Goal: Task Accomplishment & Management: Manage account settings

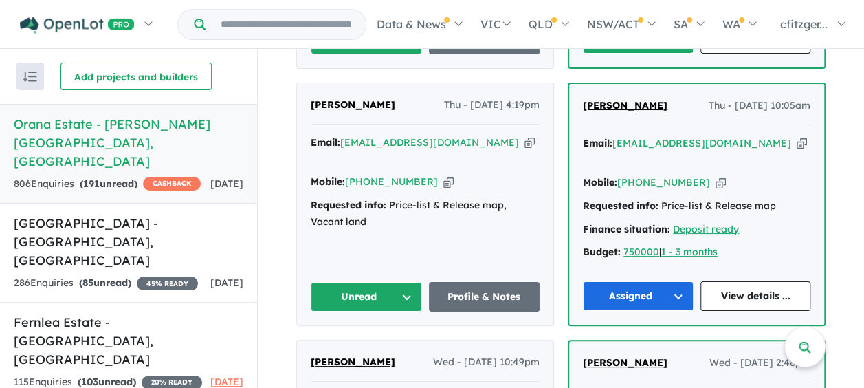
scroll to position [1031, 0]
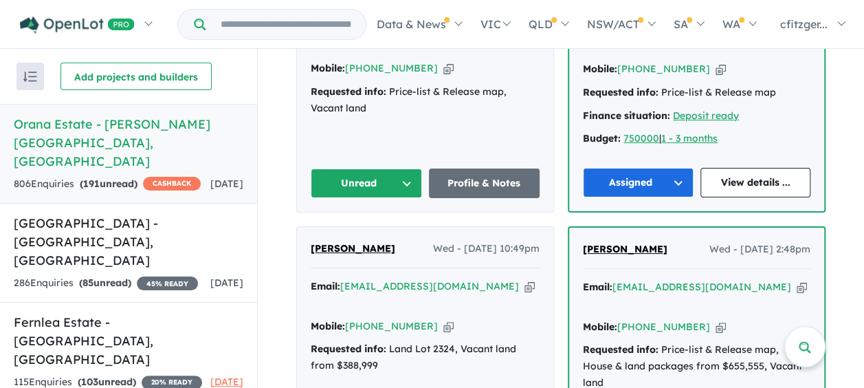
click at [340, 168] on button "Unread" at bounding box center [366, 183] width 111 height 30
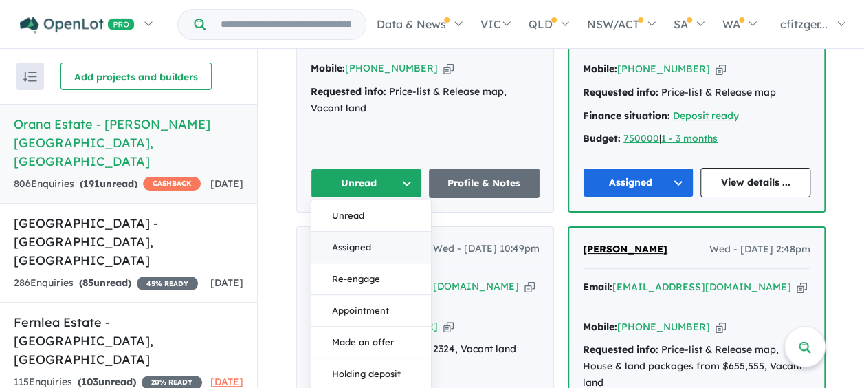
click at [337, 232] on button "Assigned" at bounding box center [371, 248] width 120 height 32
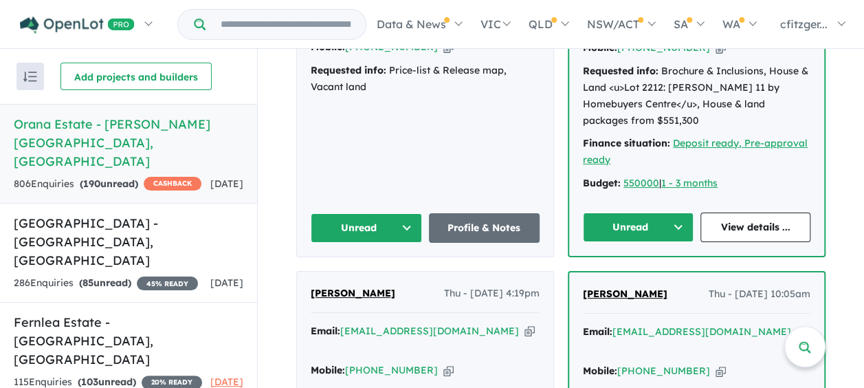
scroll to position [687, 0]
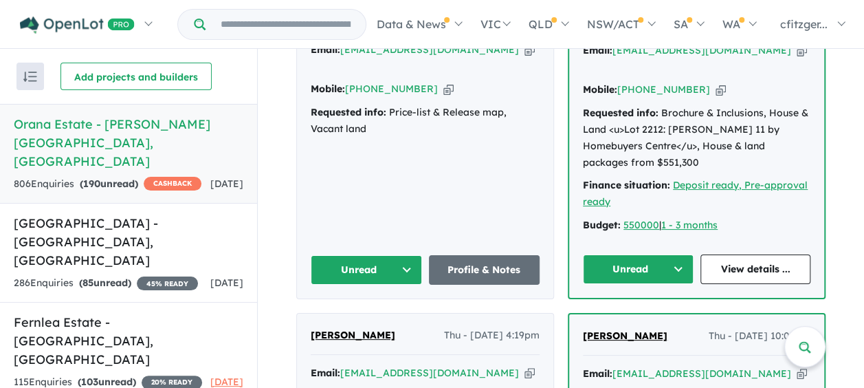
click at [631, 254] on button "Unread" at bounding box center [638, 269] width 111 height 30
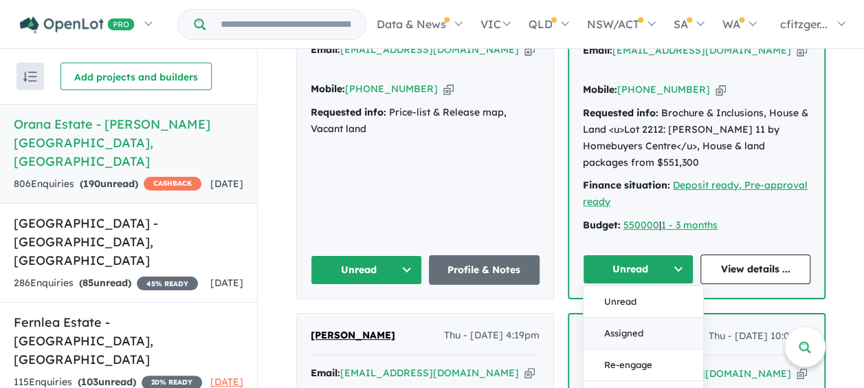
click at [617, 317] on button "Assigned" at bounding box center [644, 333] width 120 height 32
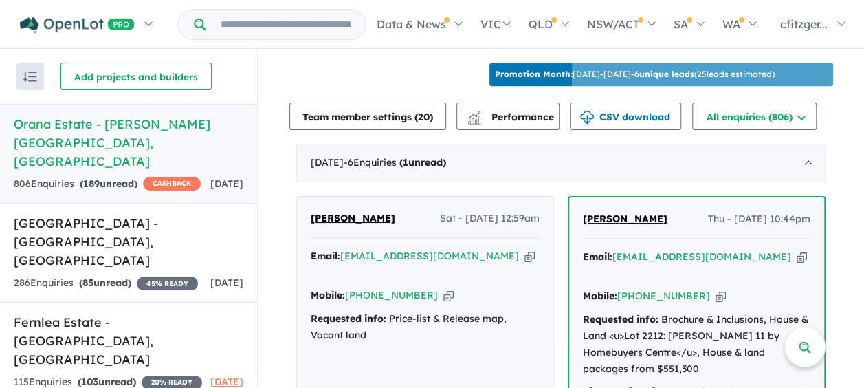
scroll to position [619, 0]
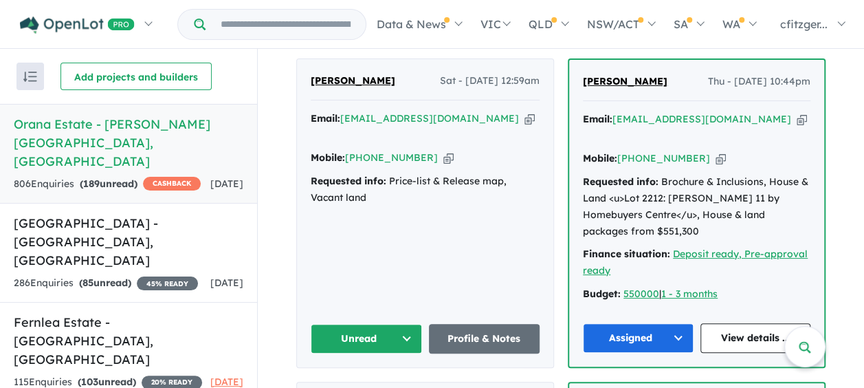
click at [360, 324] on button "Unread" at bounding box center [366, 339] width 111 height 30
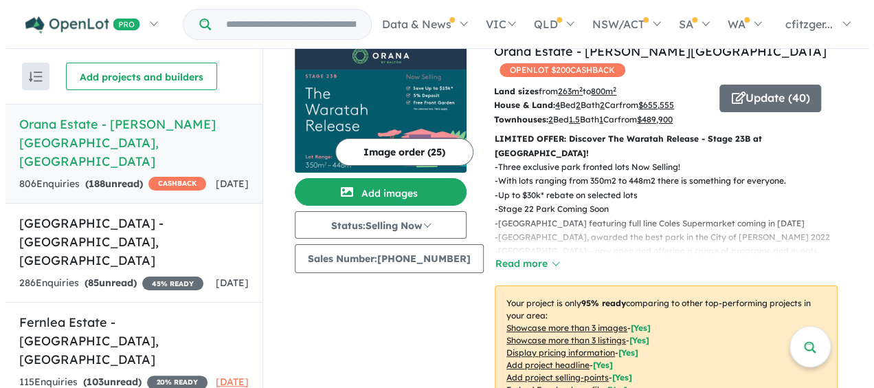
scroll to position [0, 0]
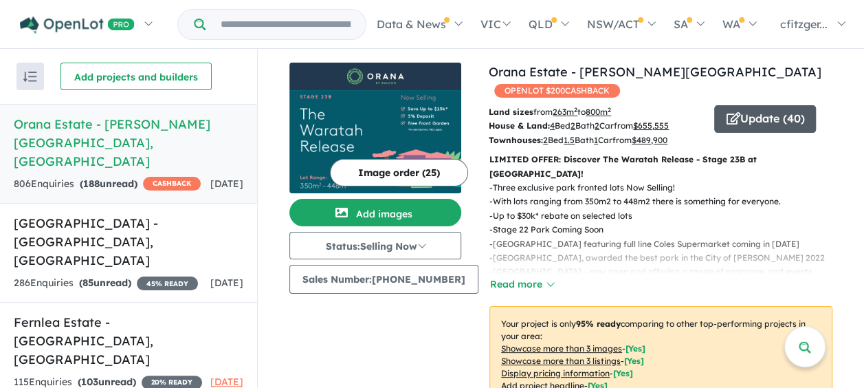
click at [744, 105] on button "Update ( 40 )" at bounding box center [765, 118] width 102 height 27
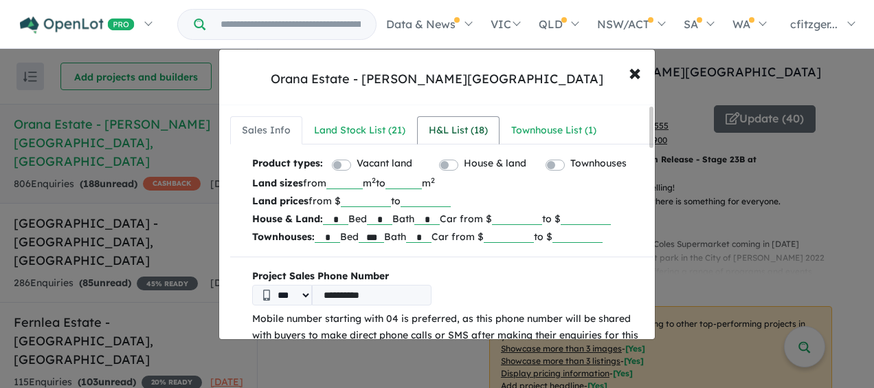
click at [463, 130] on div "H&L List ( 18 )" at bounding box center [458, 130] width 59 height 16
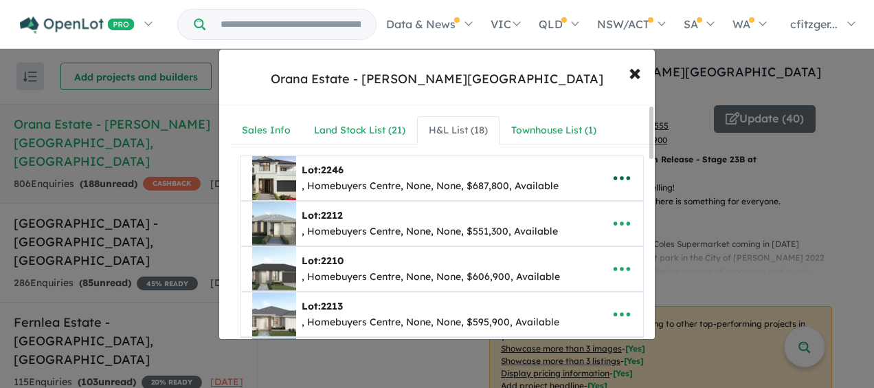
click at [630, 175] on button "button" at bounding box center [622, 178] width 43 height 32
click at [588, 245] on link "Remove" at bounding box center [592, 244] width 102 height 32
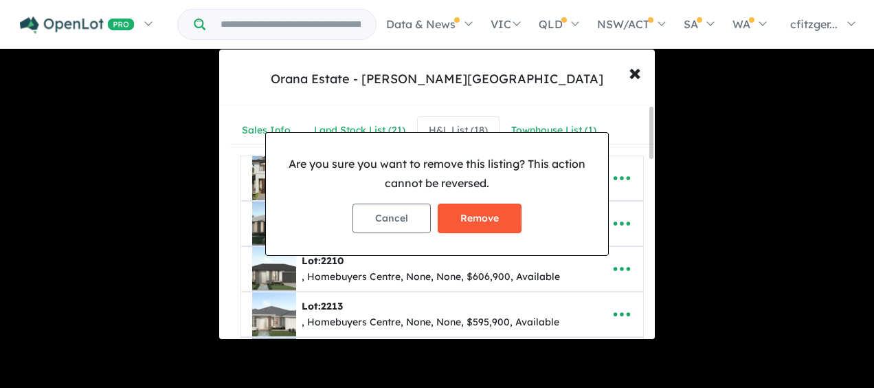
click at [489, 213] on button "Remove" at bounding box center [480, 218] width 84 height 30
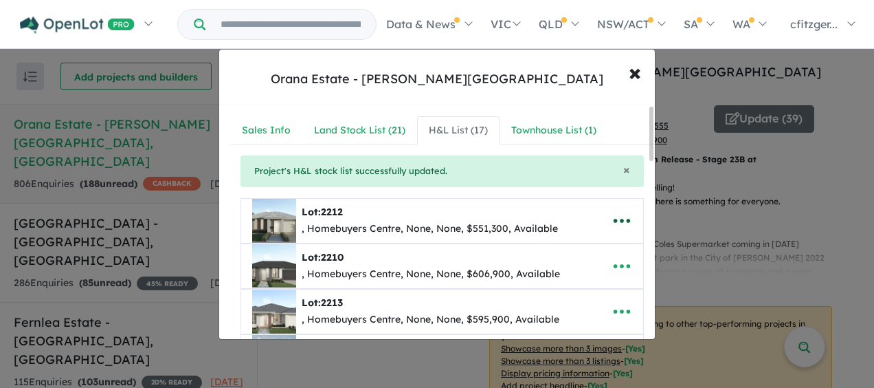
click at [621, 224] on icon "button" at bounding box center [622, 220] width 21 height 21
click at [573, 281] on link "Remove" at bounding box center [592, 287] width 102 height 32
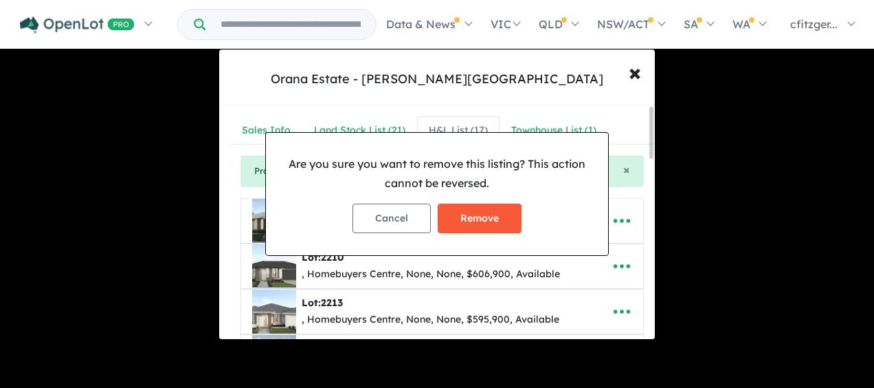
click at [502, 223] on button "Remove" at bounding box center [480, 218] width 84 height 30
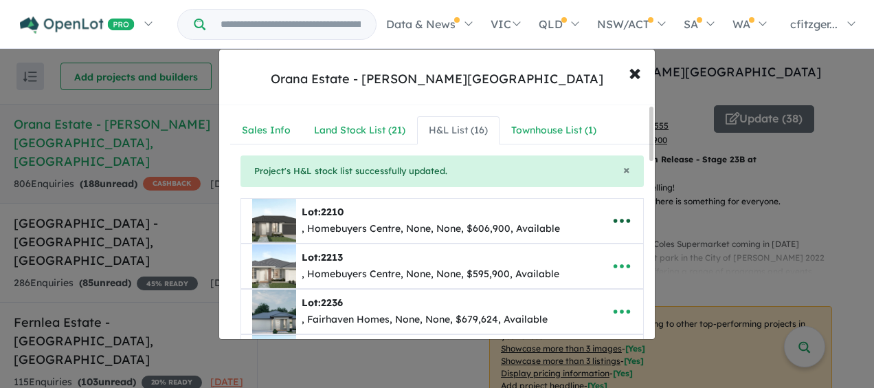
click at [623, 214] on icon "button" at bounding box center [622, 220] width 21 height 21
click at [581, 293] on link "Remove" at bounding box center [592, 287] width 102 height 32
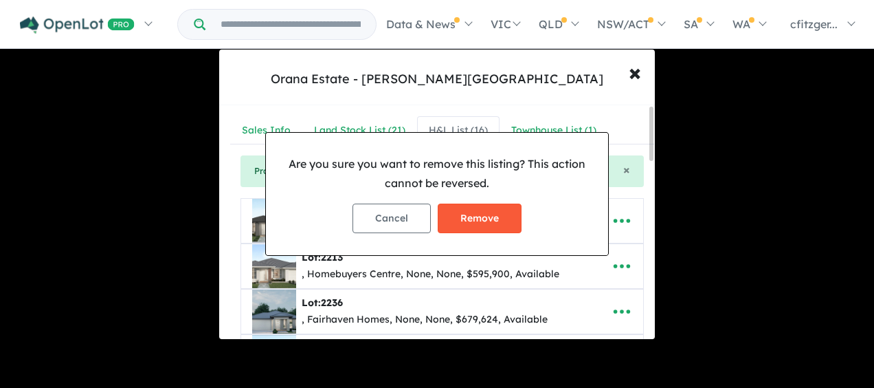
click at [493, 218] on button "Remove" at bounding box center [480, 218] width 84 height 30
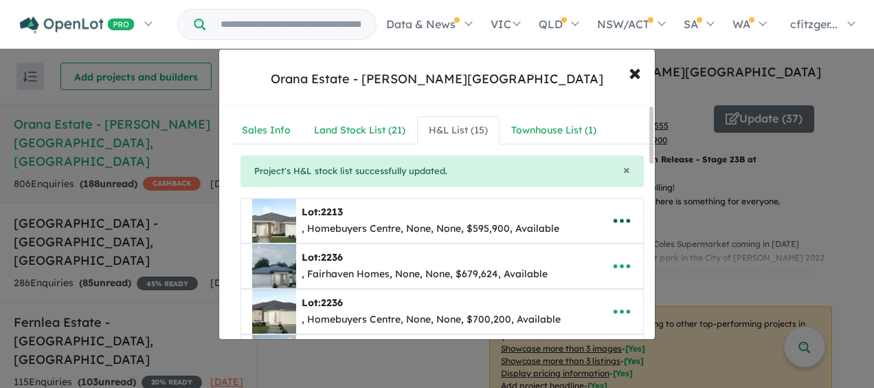
click at [614, 219] on icon "button" at bounding box center [622, 221] width 16 height 4
click at [577, 287] on link "Remove" at bounding box center [592, 287] width 102 height 32
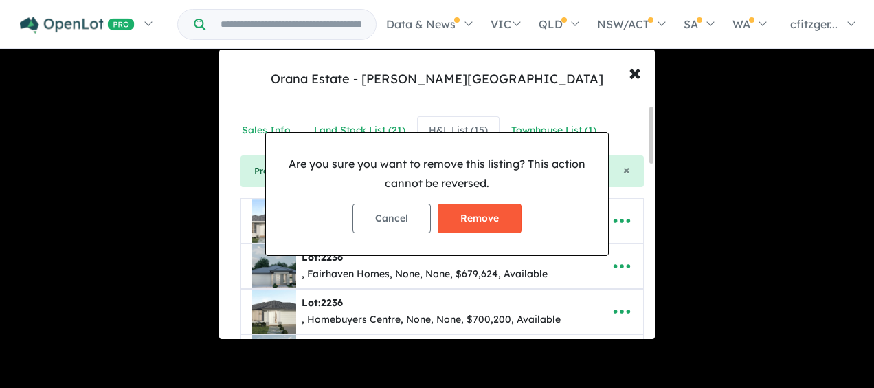
click at [503, 218] on button "Remove" at bounding box center [480, 218] width 84 height 30
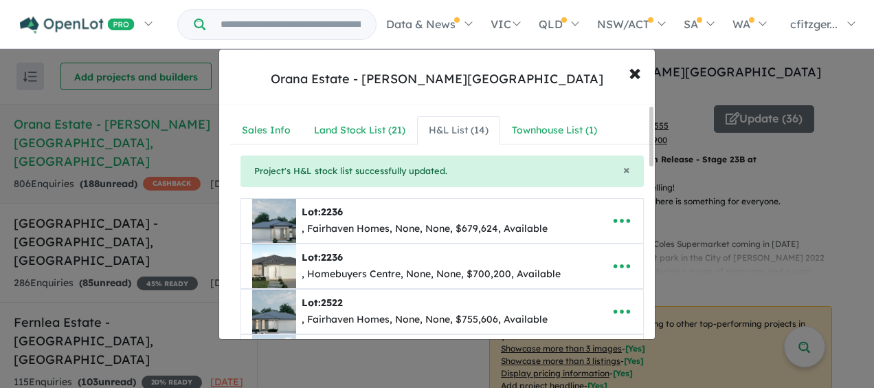
click at [616, 219] on icon "button" at bounding box center [622, 220] width 21 height 21
click at [569, 282] on link "Remove" at bounding box center [592, 287] width 102 height 32
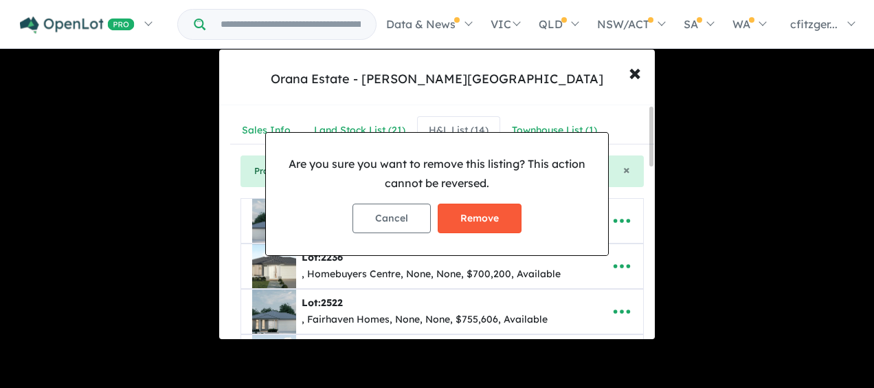
click at [513, 213] on button "Remove" at bounding box center [480, 218] width 84 height 30
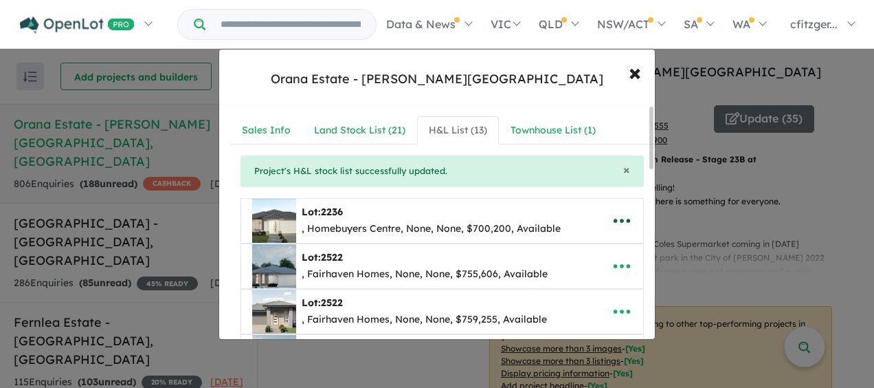
click at [614, 227] on icon "button" at bounding box center [622, 220] width 21 height 21
click at [576, 283] on link "Remove" at bounding box center [592, 287] width 102 height 32
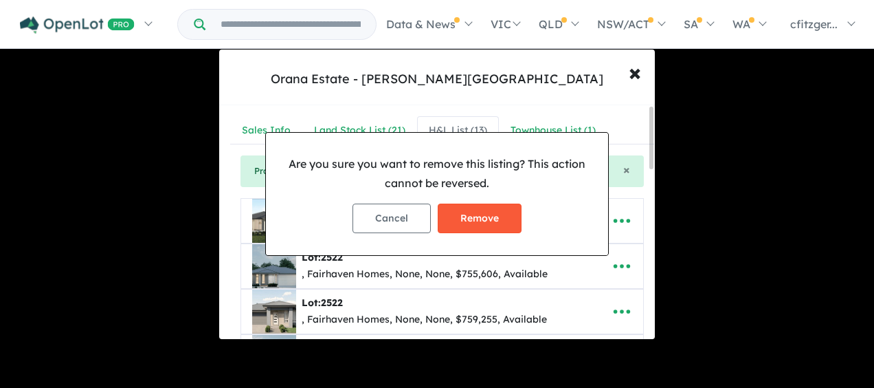
click at [458, 214] on button "Remove" at bounding box center [480, 218] width 84 height 30
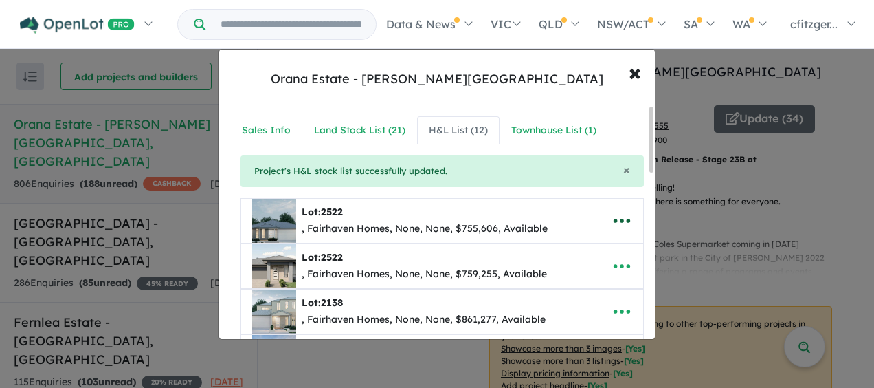
click at [627, 215] on icon "button" at bounding box center [622, 220] width 21 height 21
click at [569, 282] on link "Remove" at bounding box center [592, 287] width 102 height 32
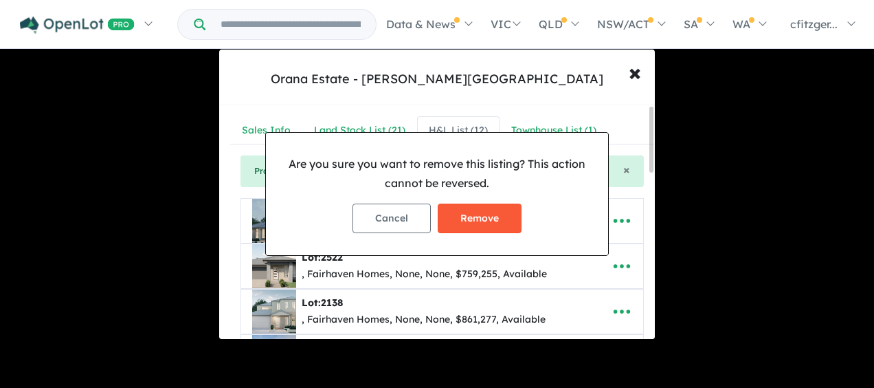
click at [507, 209] on button "Remove" at bounding box center [480, 218] width 84 height 30
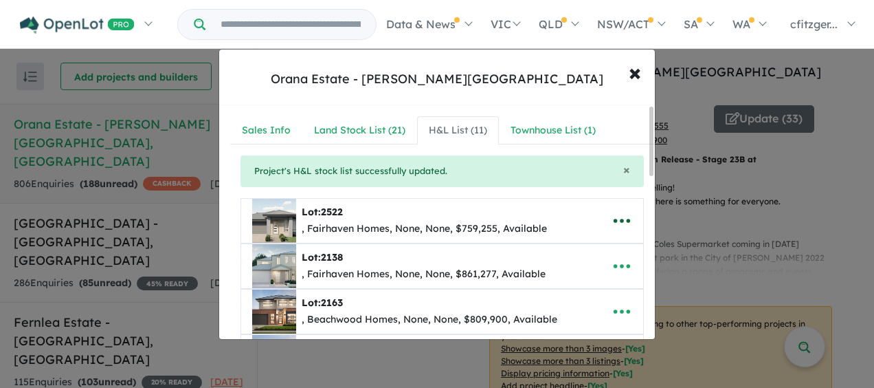
click at [614, 219] on icon "button" at bounding box center [622, 221] width 16 height 4
click at [565, 283] on link "Remove" at bounding box center [592, 287] width 102 height 32
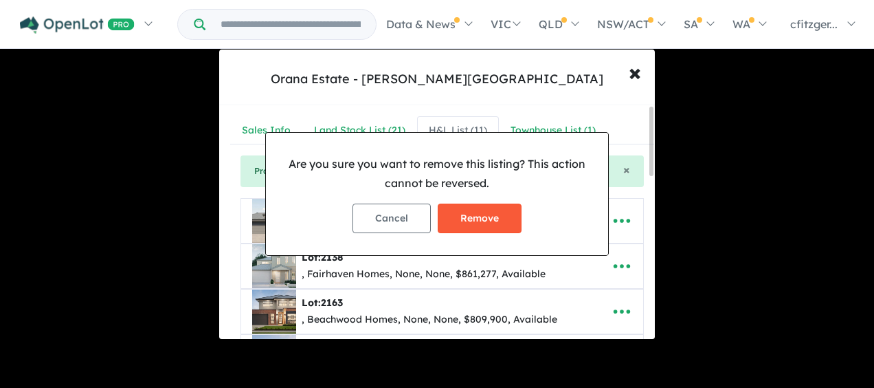
click at [496, 217] on button "Remove" at bounding box center [480, 218] width 84 height 30
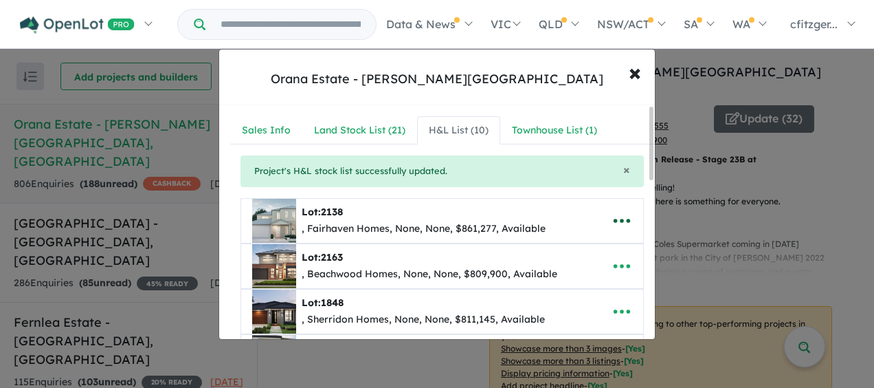
click at [625, 221] on icon "button" at bounding box center [622, 220] width 21 height 21
click at [557, 285] on link "Remove" at bounding box center [592, 287] width 102 height 32
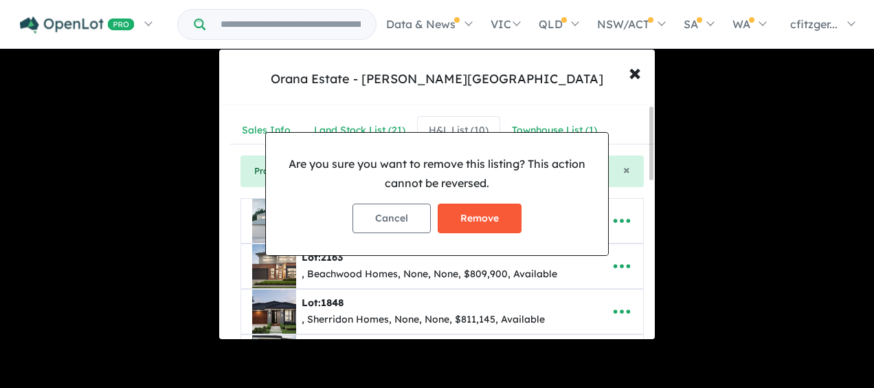
click at [509, 220] on button "Remove" at bounding box center [480, 218] width 84 height 30
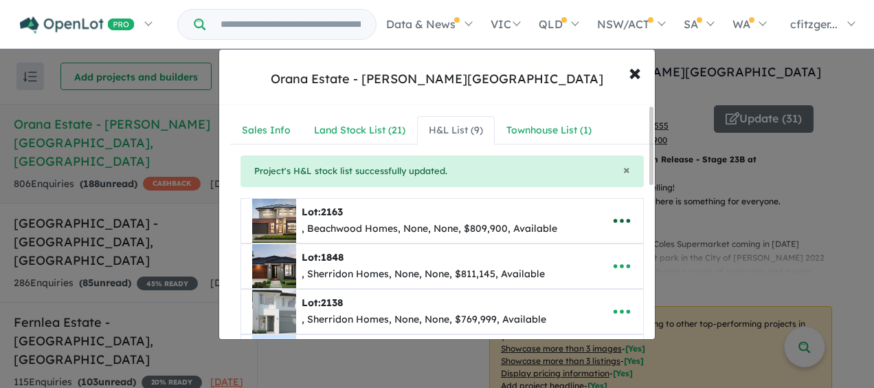
click at [623, 217] on icon "button" at bounding box center [622, 220] width 21 height 21
click at [583, 287] on link "Remove" at bounding box center [592, 287] width 102 height 32
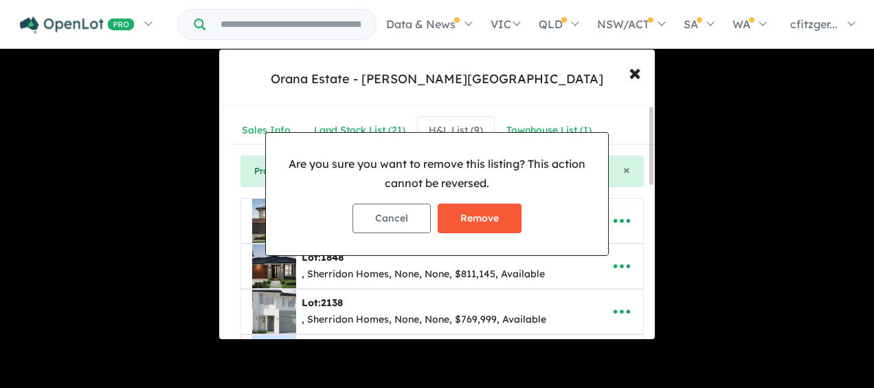
click at [467, 223] on button "Remove" at bounding box center [480, 218] width 84 height 30
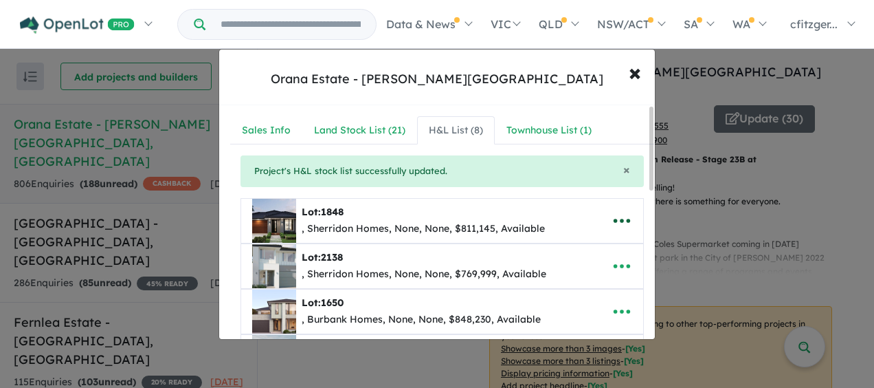
click at [603, 224] on button "button" at bounding box center [622, 221] width 43 height 32
click at [557, 285] on link "Remove" at bounding box center [592, 287] width 102 height 32
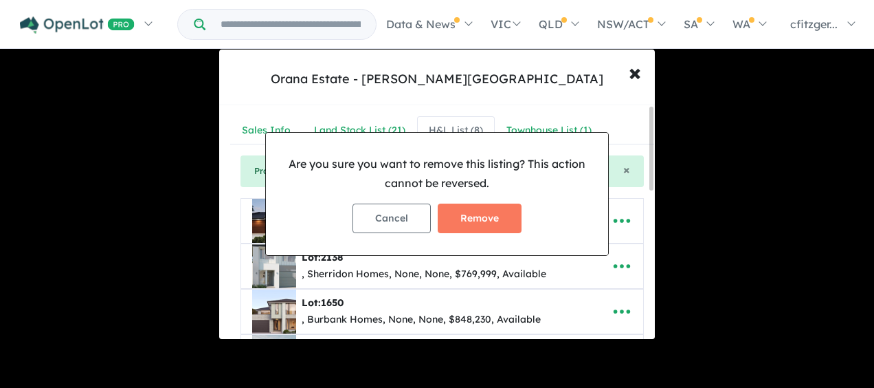
click at [499, 201] on div "Cancel Remove" at bounding box center [437, 218] width 320 height 52
click at [496, 217] on button "Remove" at bounding box center [480, 218] width 84 height 30
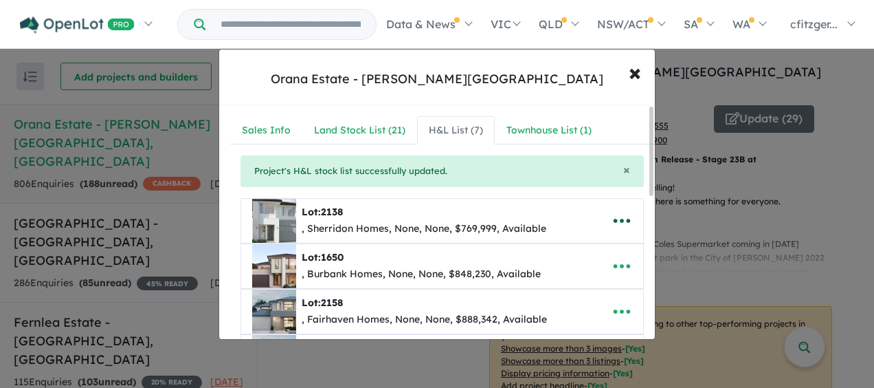
click at [612, 230] on icon "button" at bounding box center [622, 220] width 21 height 21
click at [586, 274] on link "Remove" at bounding box center [592, 287] width 102 height 32
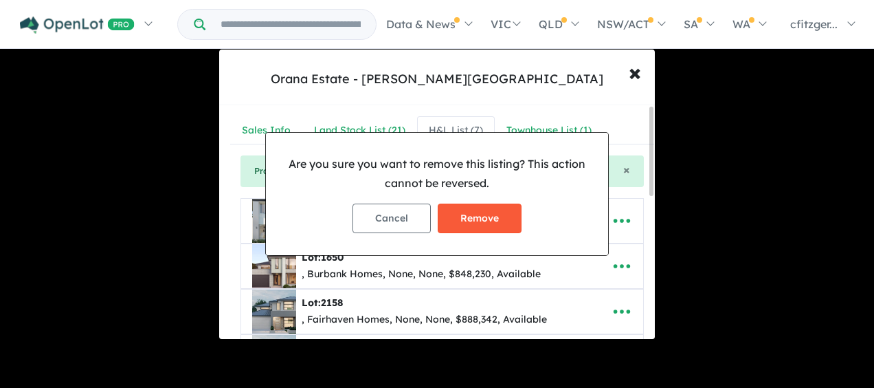
click at [506, 216] on button "Remove" at bounding box center [480, 218] width 84 height 30
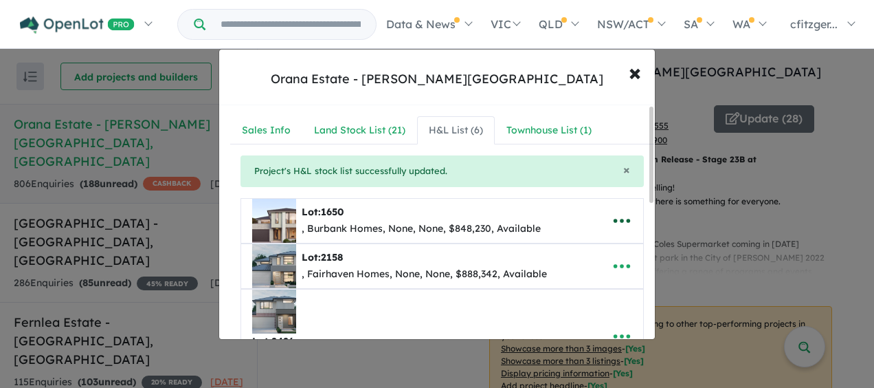
click at [617, 224] on icon "button" at bounding box center [622, 220] width 21 height 21
click at [580, 286] on link "Remove" at bounding box center [592, 287] width 102 height 32
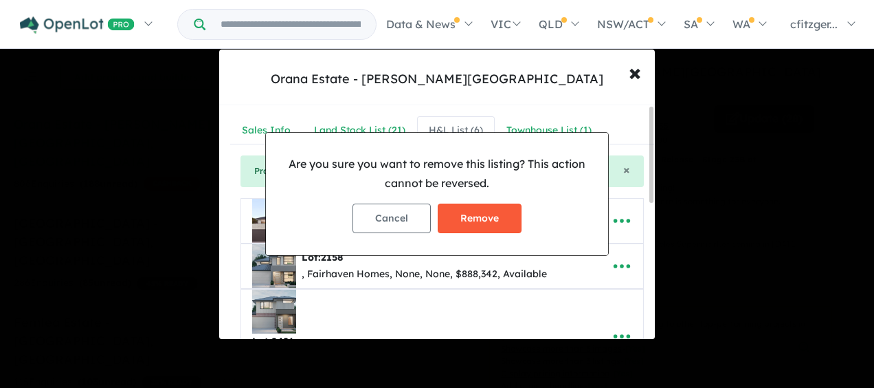
click at [488, 229] on button "Remove" at bounding box center [480, 218] width 84 height 30
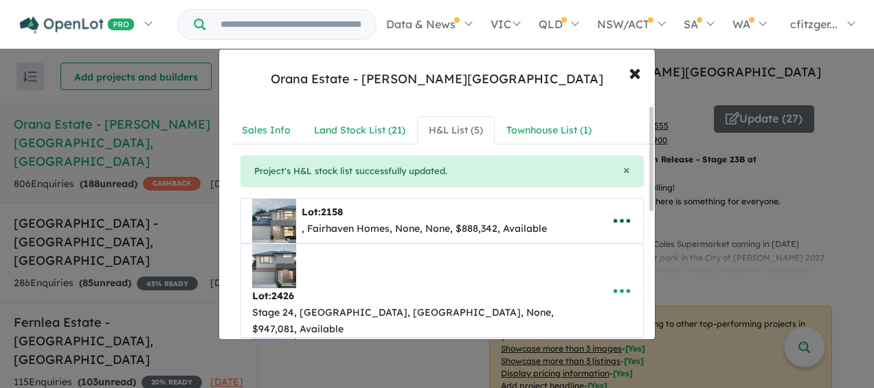
click at [612, 212] on icon "button" at bounding box center [622, 220] width 21 height 21
click at [557, 276] on link "Remove" at bounding box center [592, 287] width 102 height 32
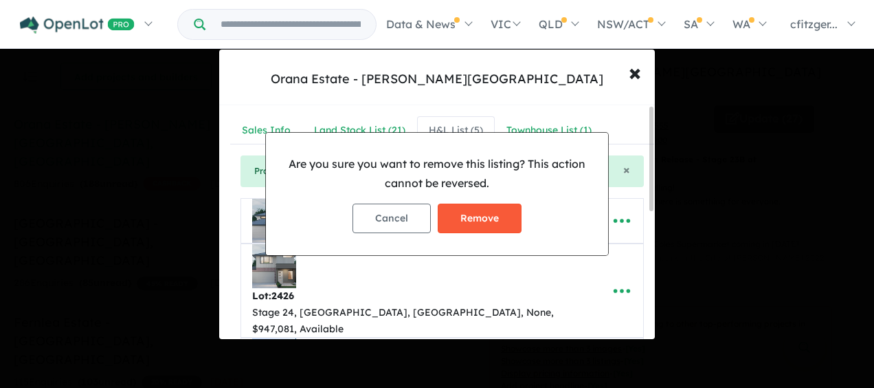
click at [477, 231] on button "Remove" at bounding box center [480, 218] width 84 height 30
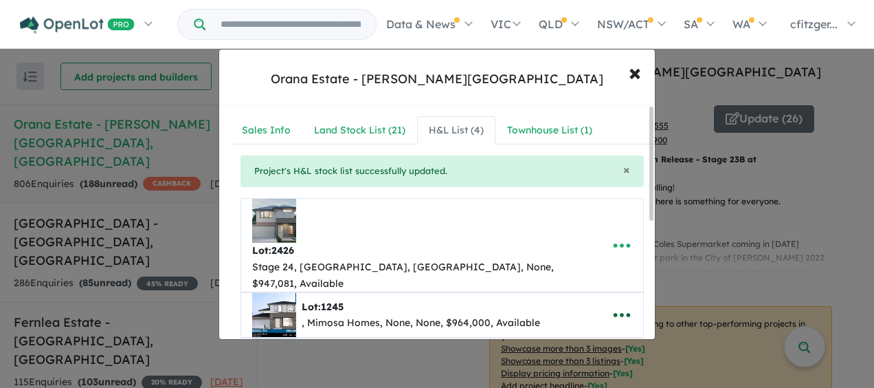
click at [612, 304] on icon "button" at bounding box center [622, 314] width 21 height 21
click at [568, 236] on link "Remove" at bounding box center [592, 252] width 102 height 32
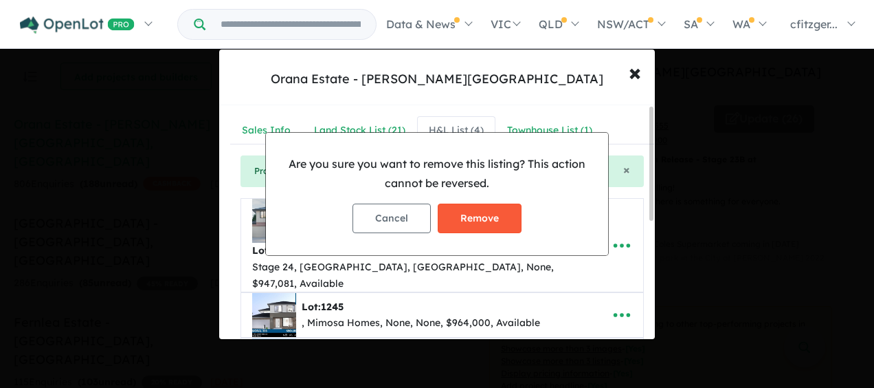
click at [487, 222] on button "Remove" at bounding box center [480, 218] width 84 height 30
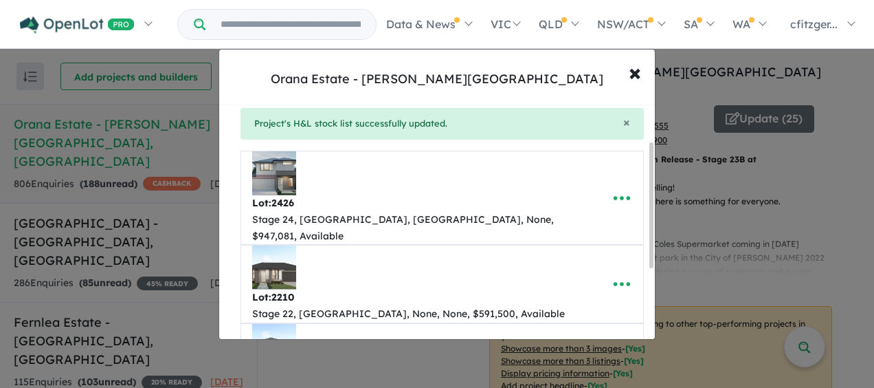
scroll to position [69, 0]
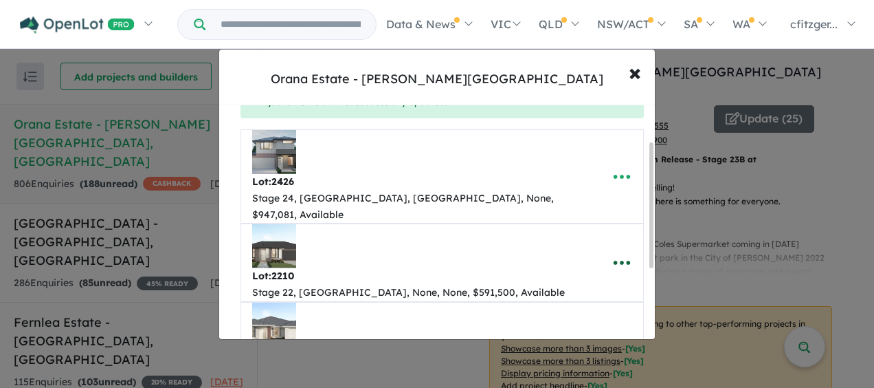
click at [601, 247] on button "button" at bounding box center [622, 263] width 43 height 32
click at [588, 313] on link "Remove" at bounding box center [592, 329] width 102 height 32
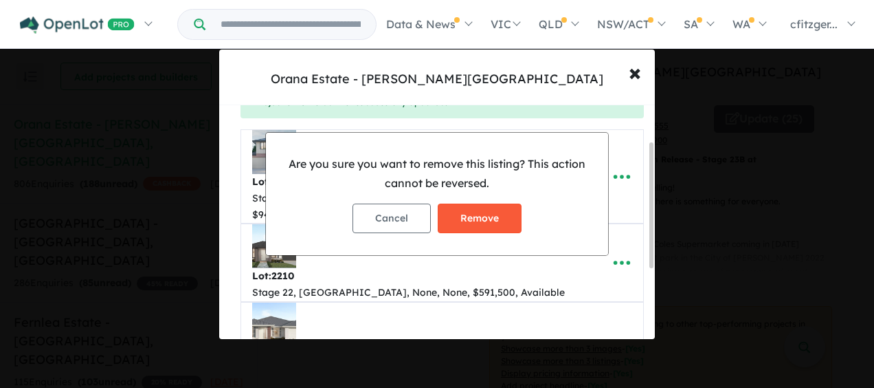
click at [502, 222] on button "Remove" at bounding box center [480, 218] width 84 height 30
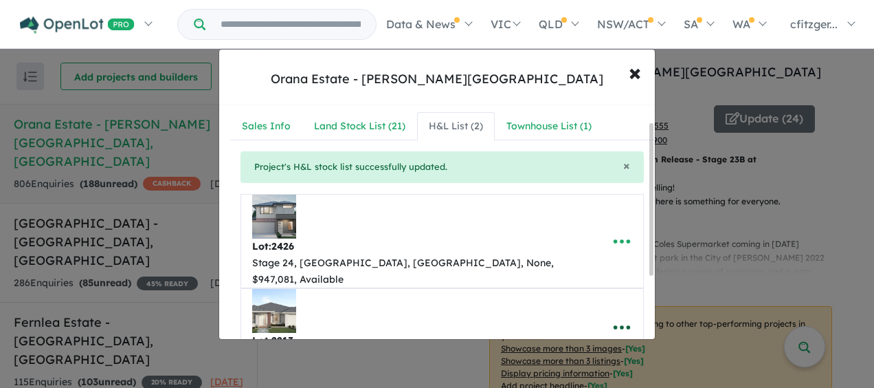
scroll to position [0, 0]
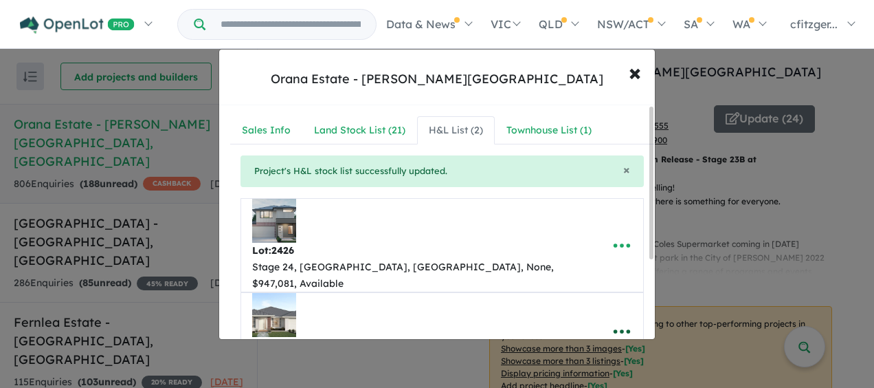
click at [606, 315] on button "button" at bounding box center [622, 331] width 43 height 32
click at [549, 252] on link "Remove" at bounding box center [592, 268] width 102 height 32
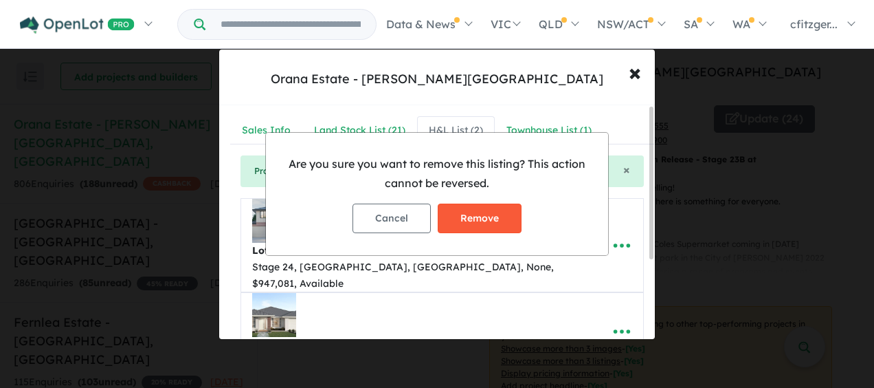
click at [471, 208] on button "Remove" at bounding box center [480, 218] width 84 height 30
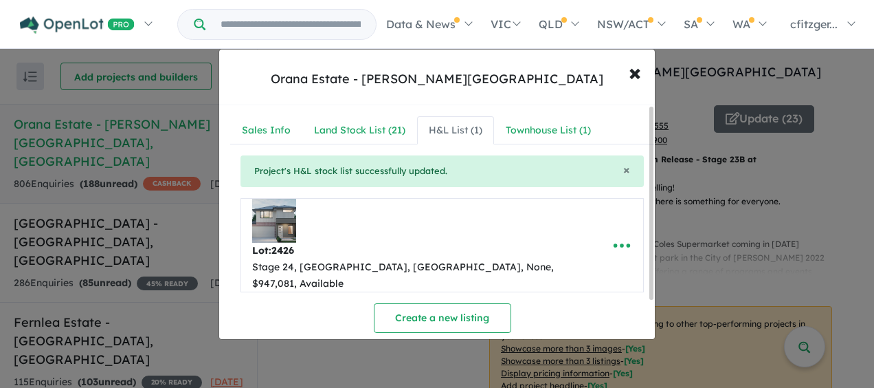
click at [523, 113] on div "**********" at bounding box center [442, 273] width 446 height 337
click at [523, 125] on div "Townhouse List ( 1 )" at bounding box center [548, 130] width 85 height 16
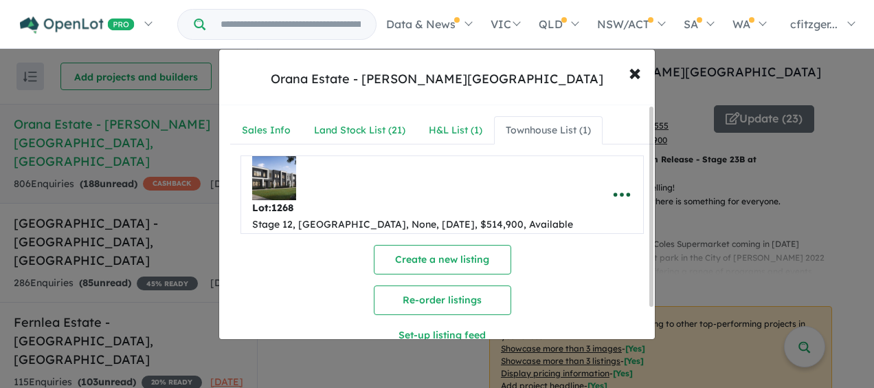
click at [619, 189] on icon "button" at bounding box center [622, 194] width 21 height 21
click at [555, 259] on link "Remove" at bounding box center [592, 261] width 102 height 32
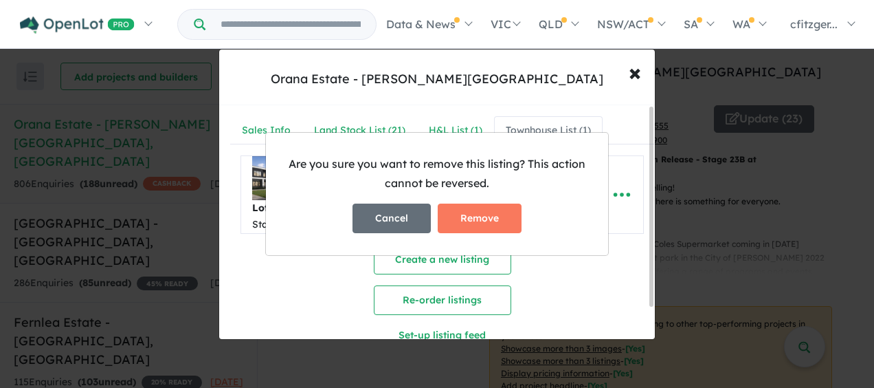
click at [390, 223] on button "Cancel" at bounding box center [392, 218] width 78 height 30
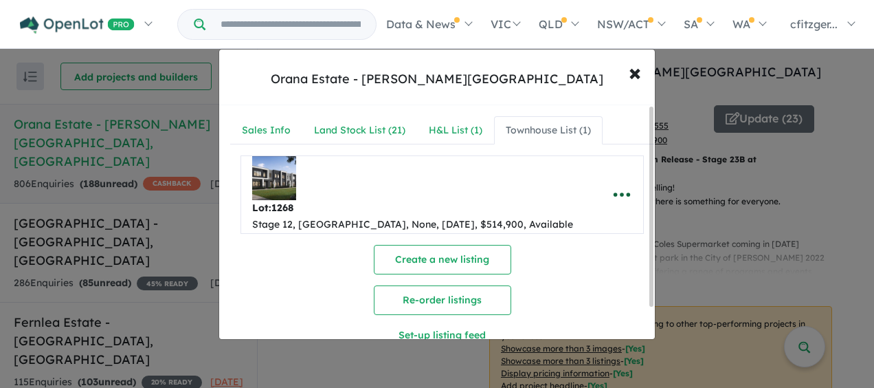
click at [625, 183] on button "button" at bounding box center [622, 195] width 43 height 32
click at [568, 257] on link "Remove" at bounding box center [592, 261] width 102 height 32
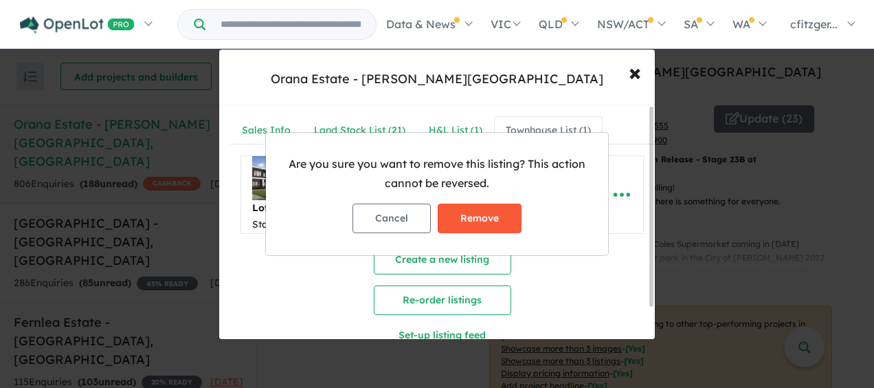
click at [460, 217] on button "Remove" at bounding box center [480, 218] width 84 height 30
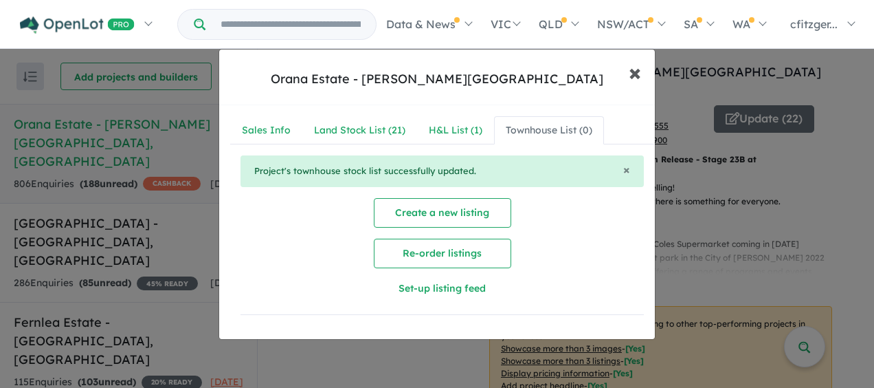
click at [632, 73] on span "×" at bounding box center [635, 72] width 12 height 30
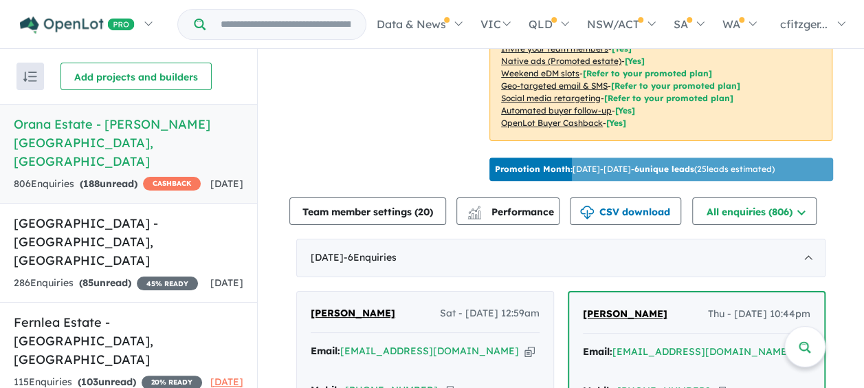
scroll to position [550, 0]
